Goal: Complete application form

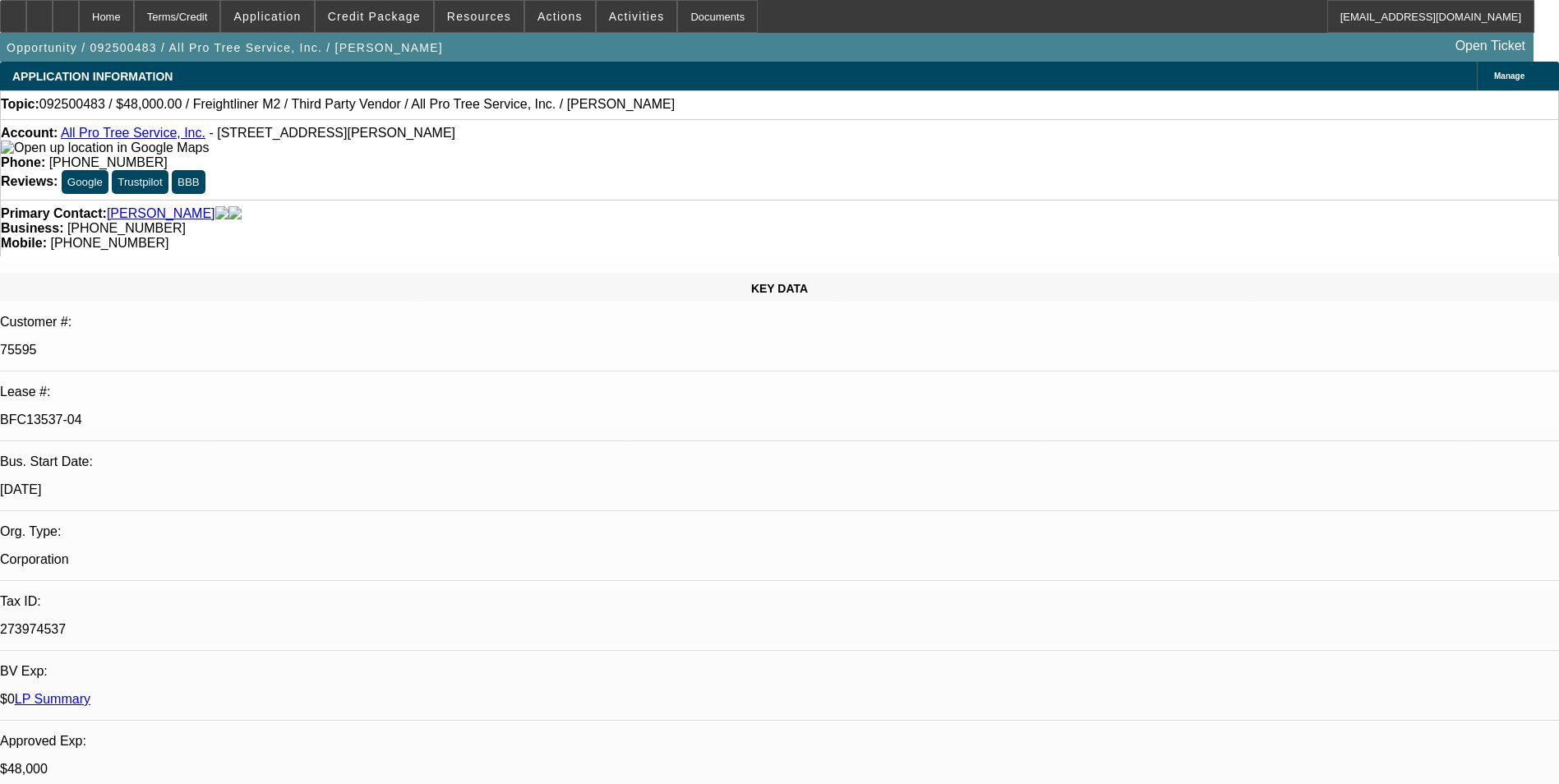
select select "0"
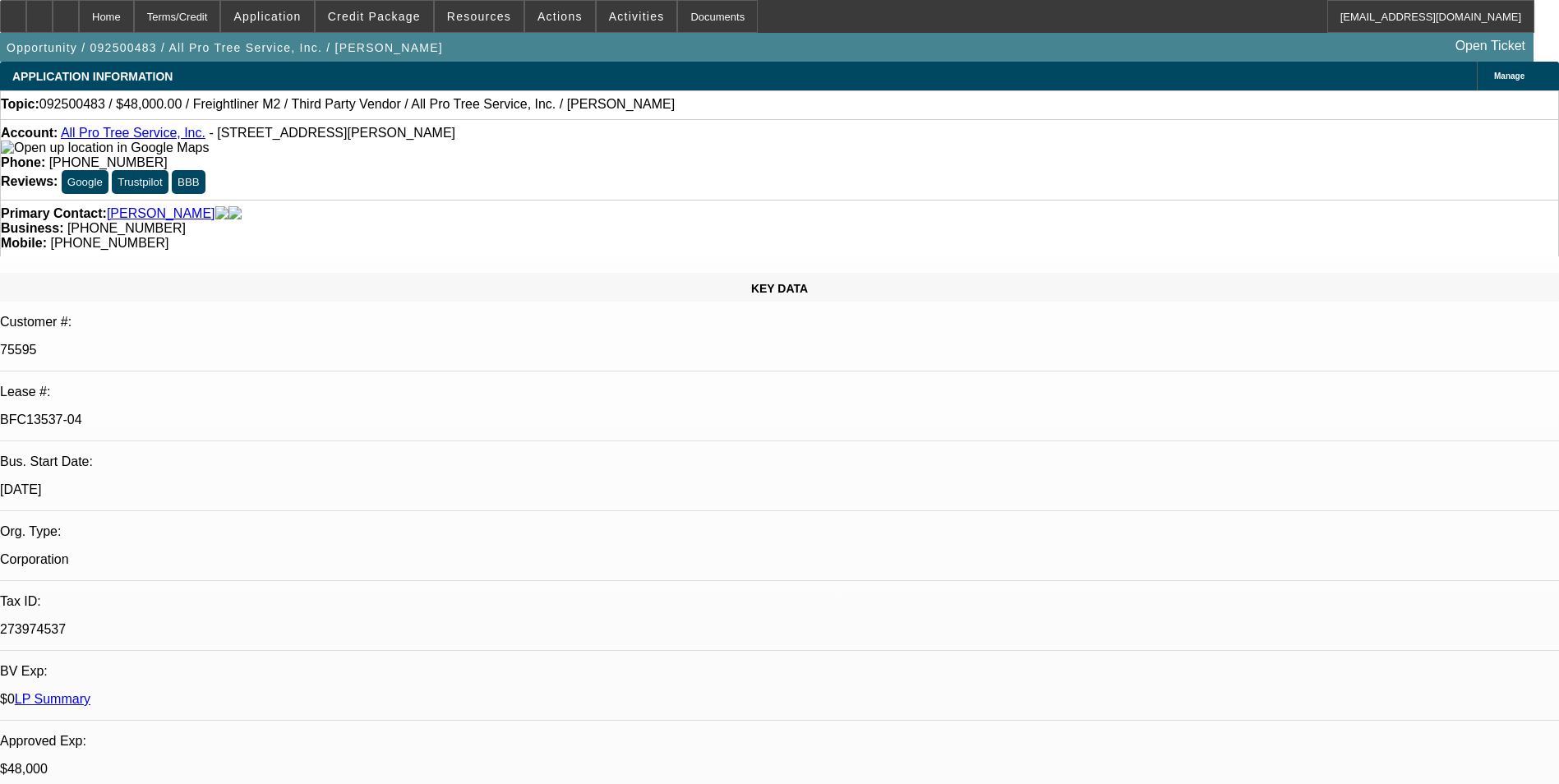
select select "0"
select select "1"
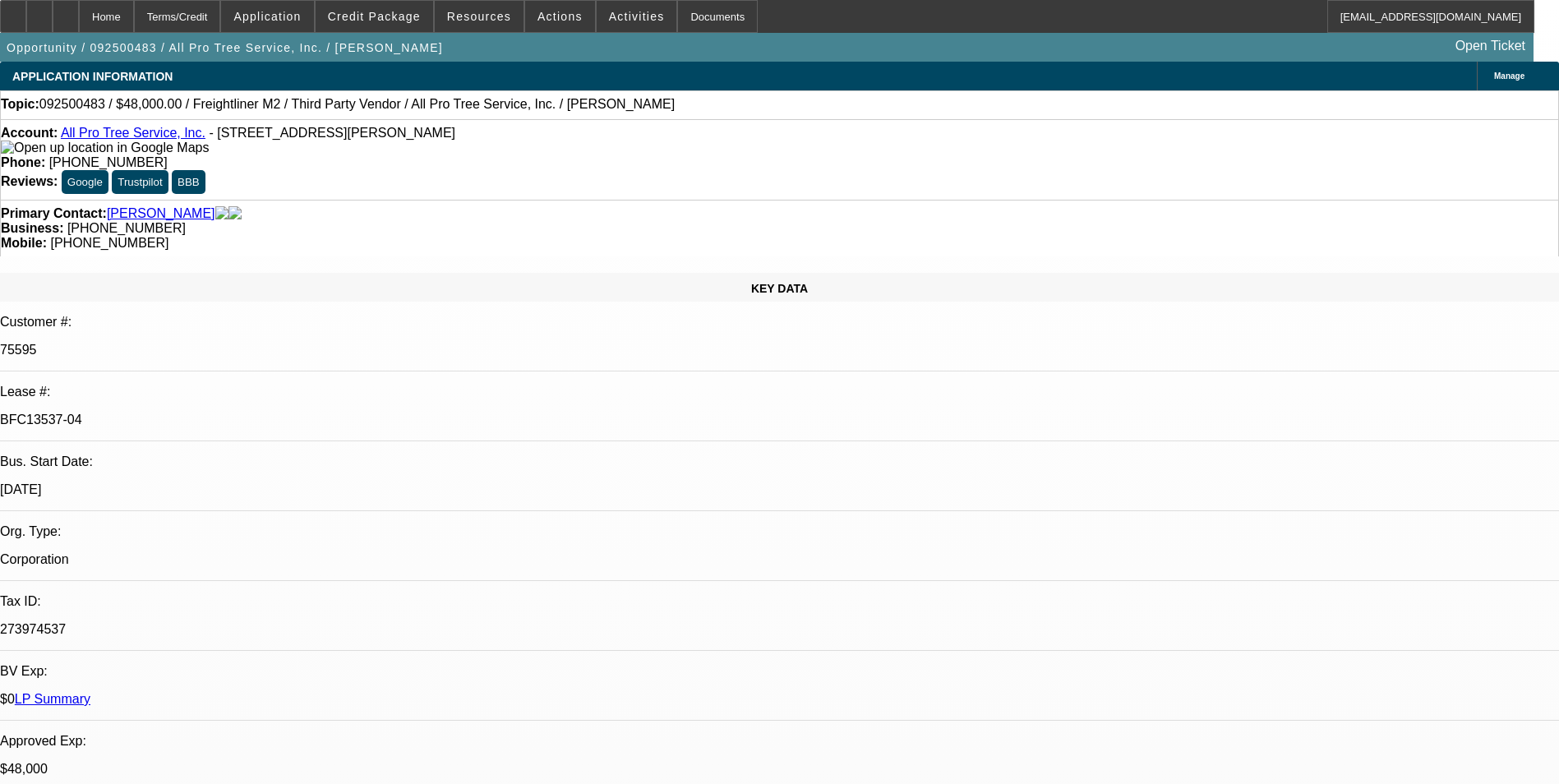
select select "1"
select select "6"
select select "1"
select select "6"
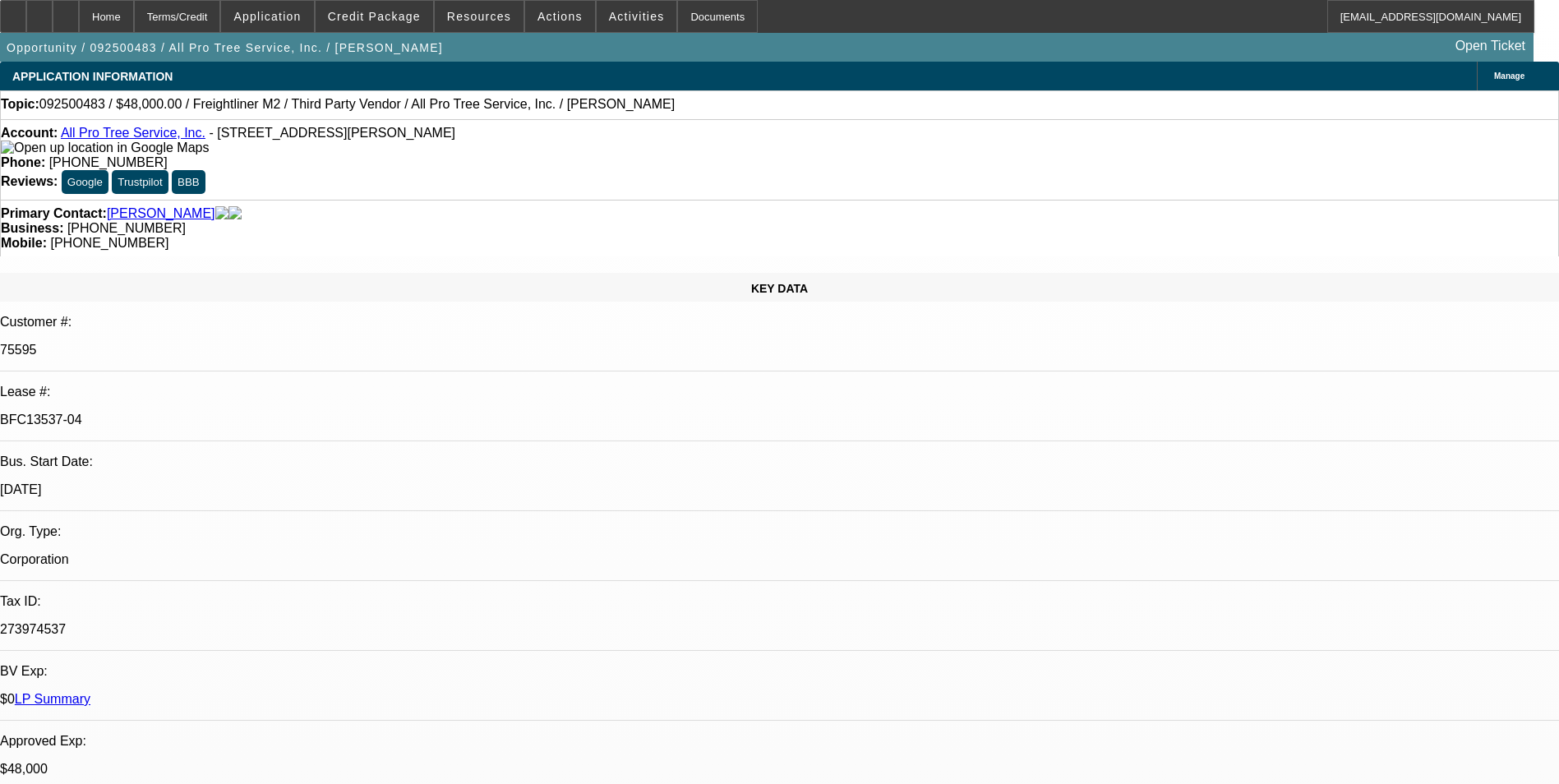
select select "1"
select select "6"
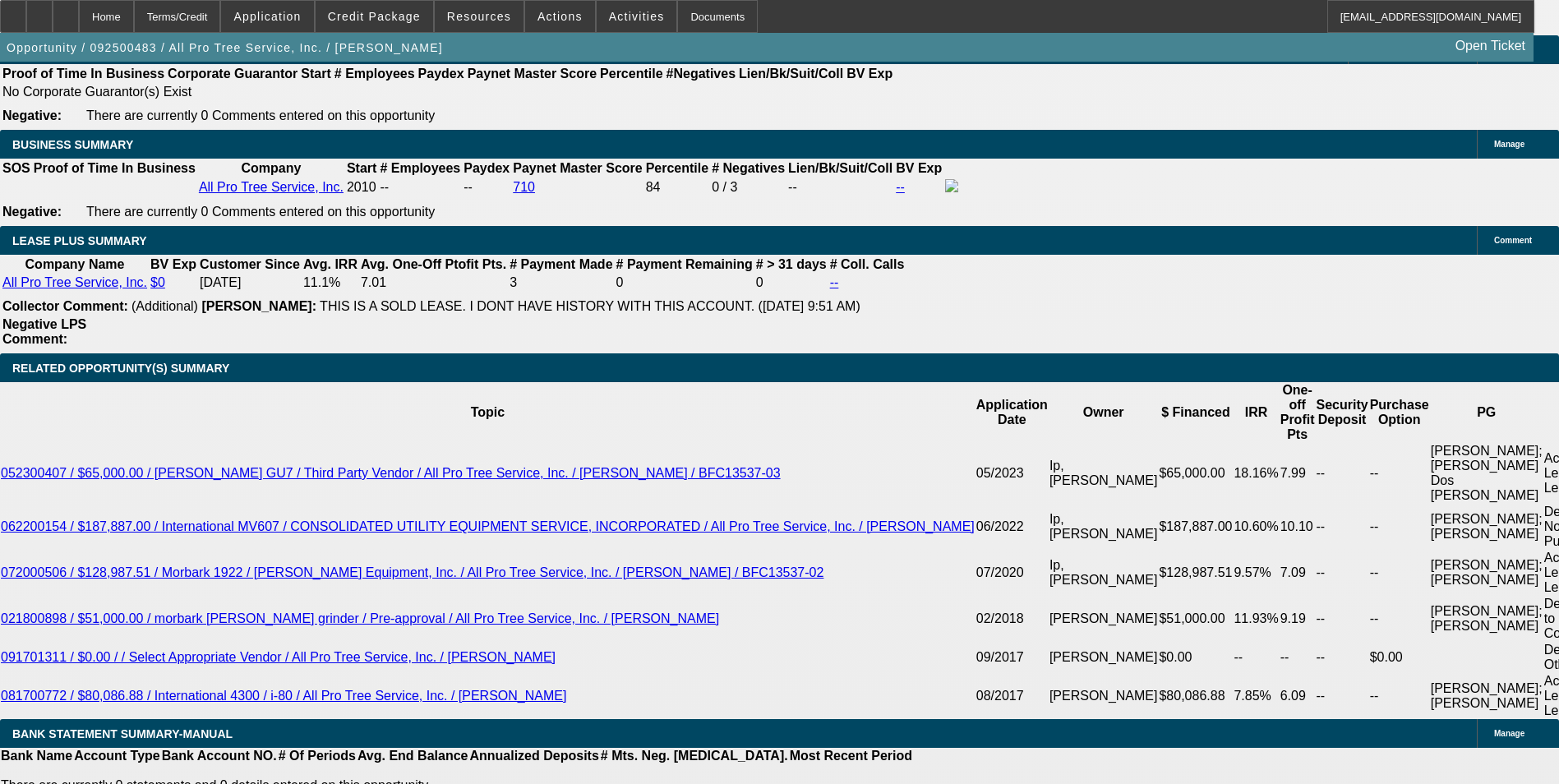
scroll to position [2795, 0]
